Goal: Browse casually

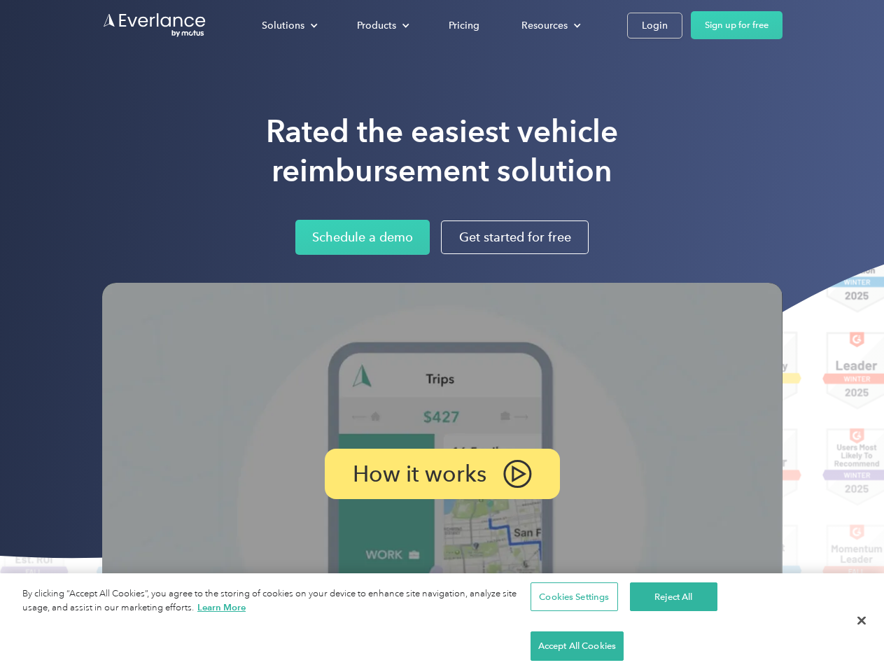
click at [442, 336] on img at bounding box center [442, 474] width 680 height 383
click at [289, 25] on div "Solutions" at bounding box center [283, 26] width 43 height 18
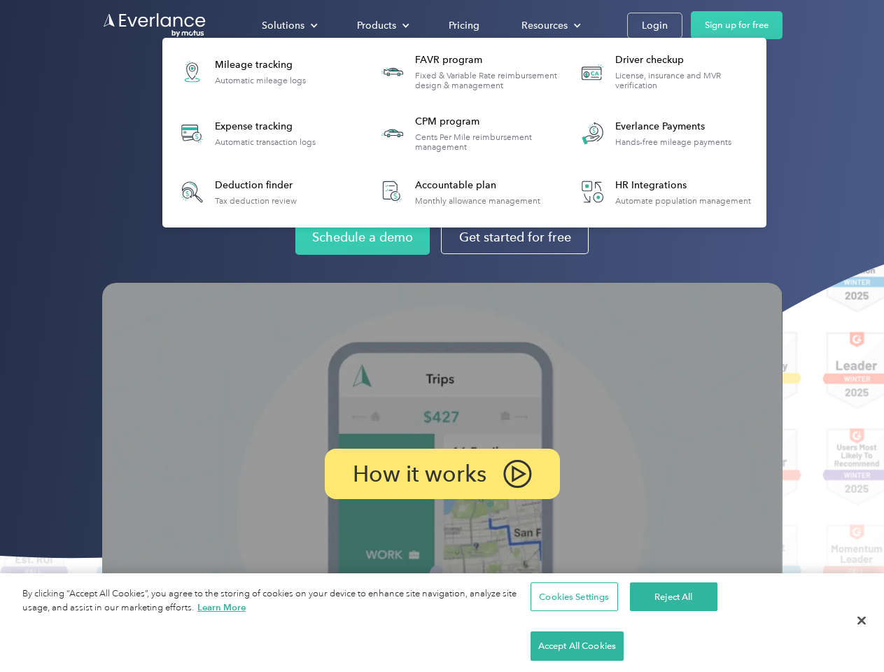
click at [382, 25] on div "Products" at bounding box center [376, 26] width 39 height 18
click at [550, 25] on div "Resources" at bounding box center [545, 26] width 46 height 18
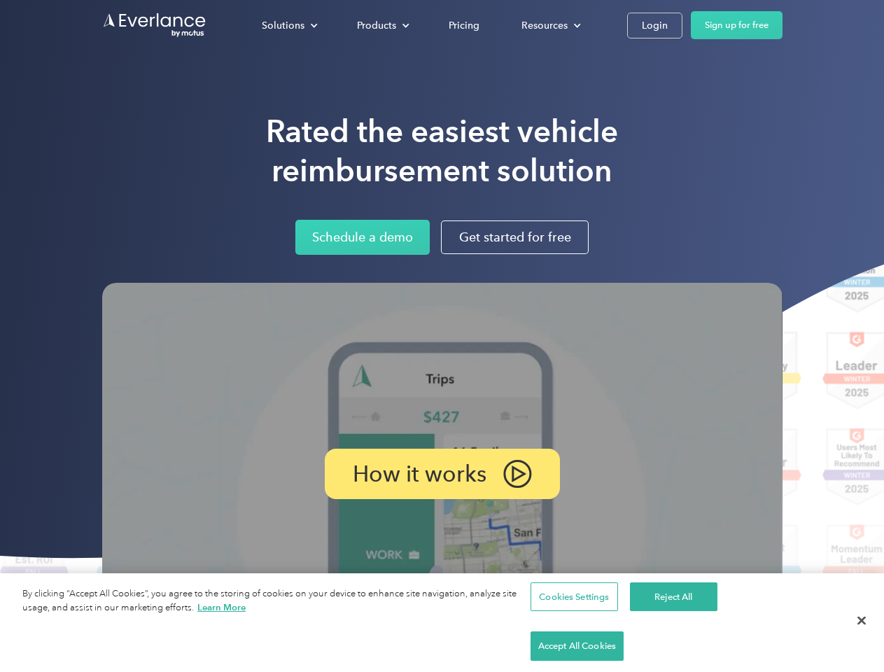
click at [442, 474] on p "How it works" at bounding box center [420, 474] width 134 height 17
click at [572, 612] on button "Cookies Settings" at bounding box center [575, 596] width 88 height 29
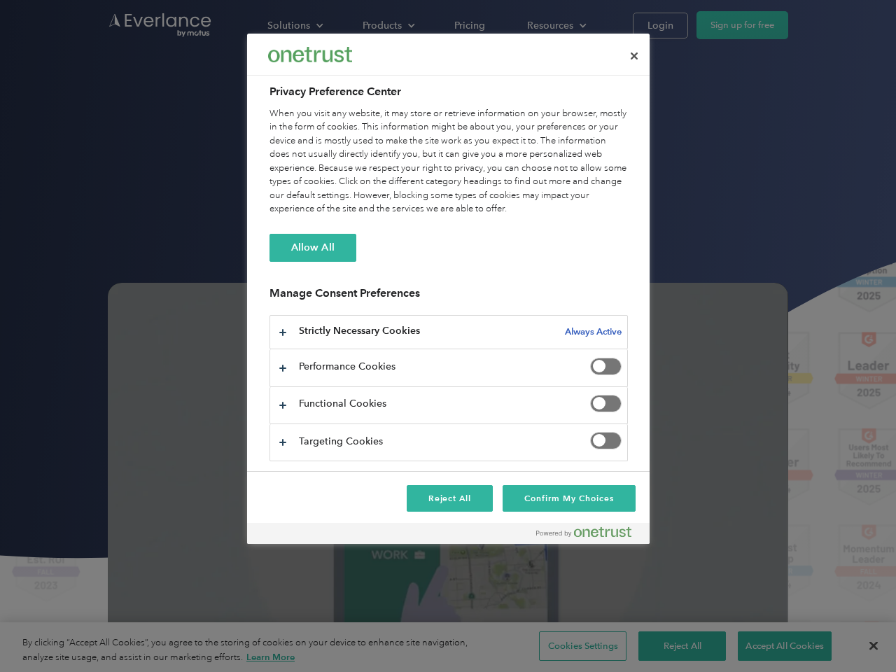
click at [671, 646] on div at bounding box center [448, 336] width 896 height 672
click at [775, 646] on div at bounding box center [448, 336] width 896 height 672
click at [862, 646] on div at bounding box center [448, 336] width 896 height 672
